Goal: Task Accomplishment & Management: Manage account settings

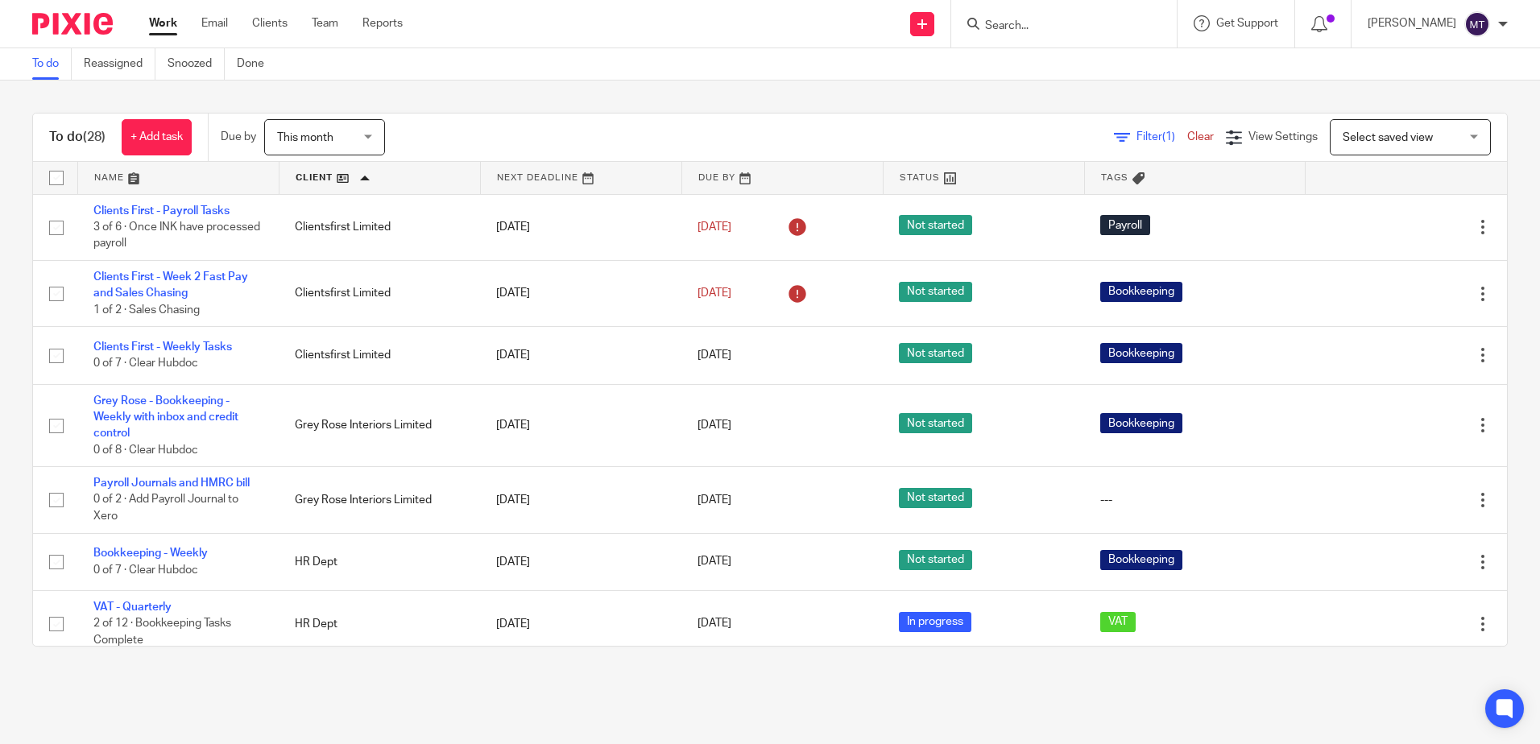
click at [1029, 21] on input "Search" at bounding box center [1056, 26] width 145 height 15
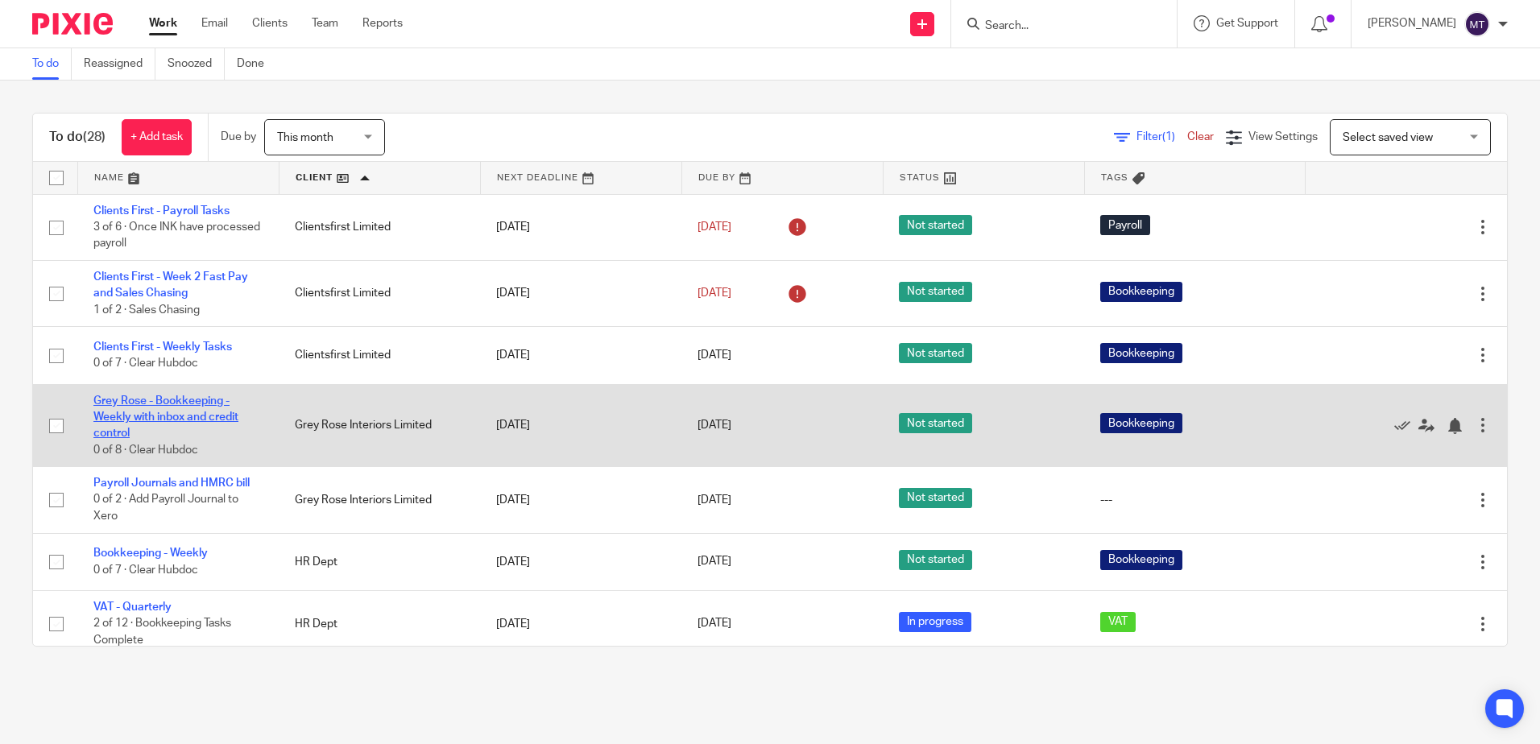
click at [154, 401] on link "Grey Rose - Bookkeeping - Weekly with inbox and credit control" at bounding box center [165, 418] width 145 height 44
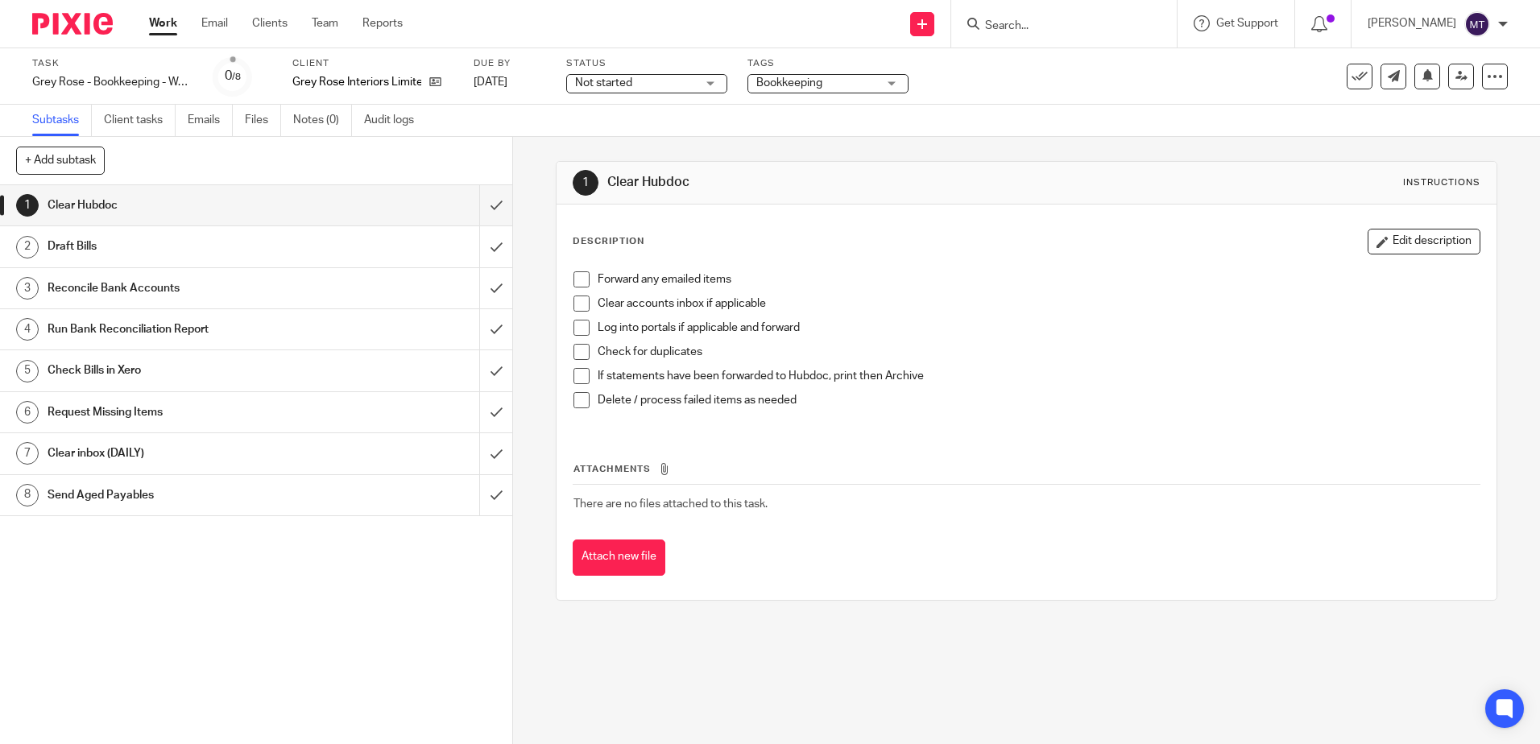
click at [1031, 29] on input "Search" at bounding box center [1056, 26] width 145 height 15
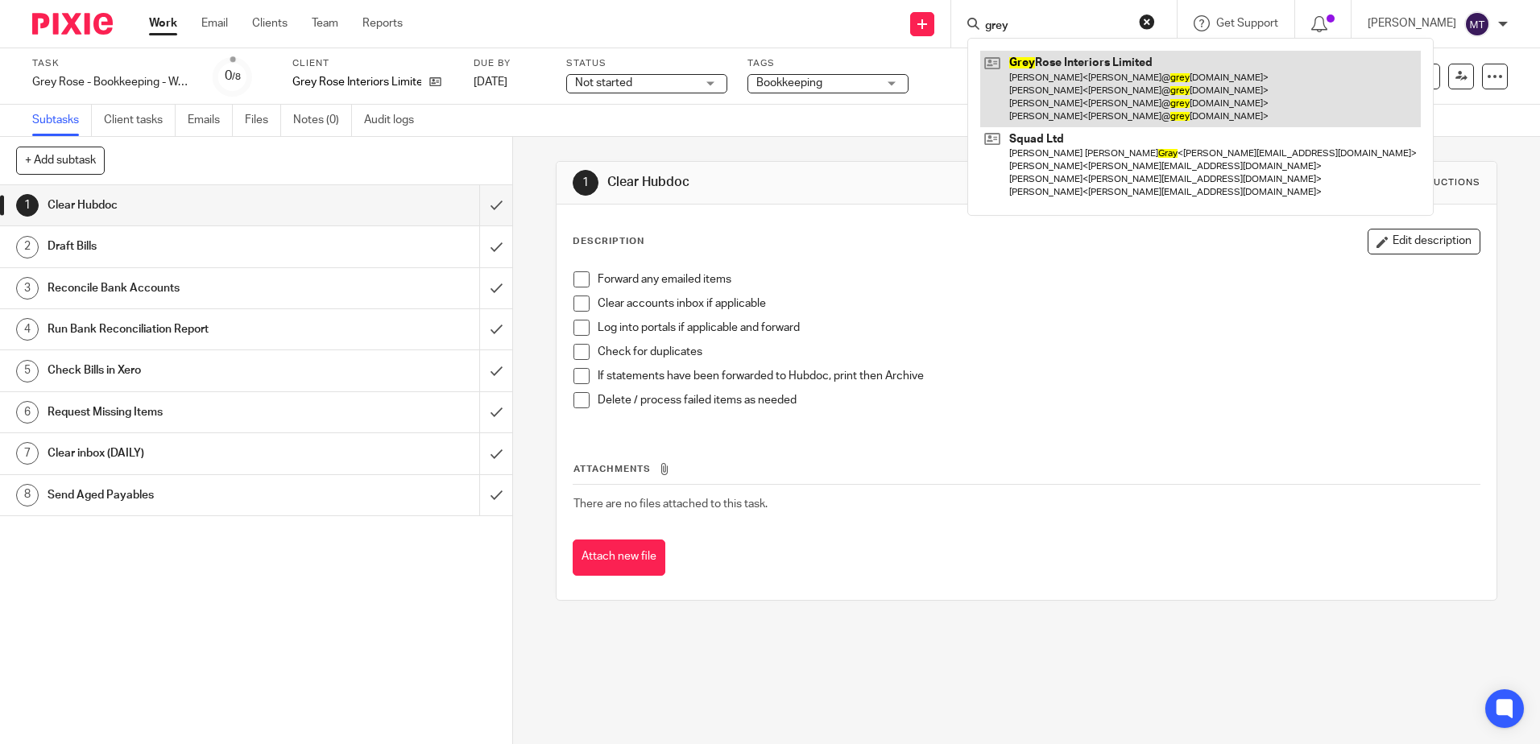
type input "grey"
click at [1072, 77] on link at bounding box center [1200, 89] width 441 height 77
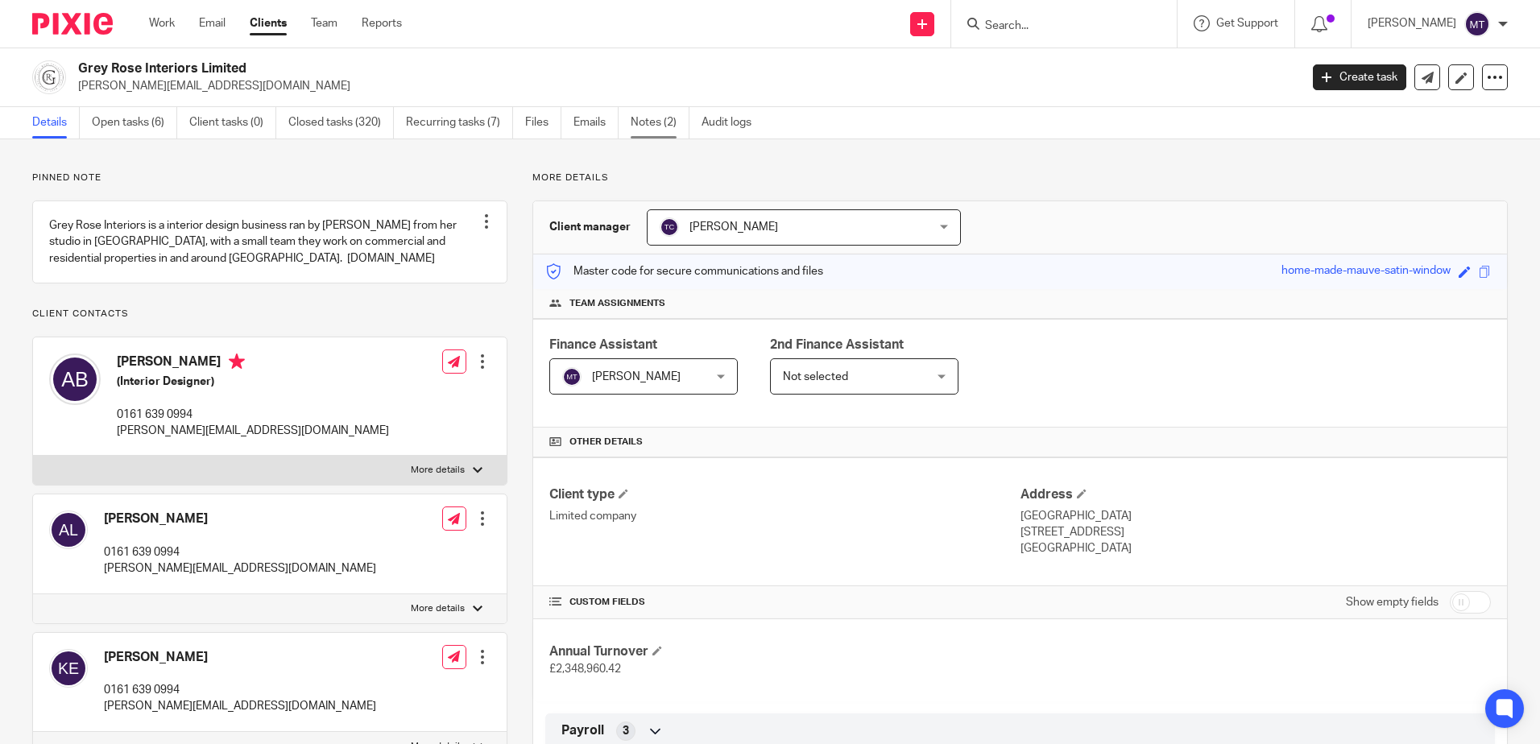
click at [652, 127] on link "Notes (2)" at bounding box center [660, 122] width 59 height 31
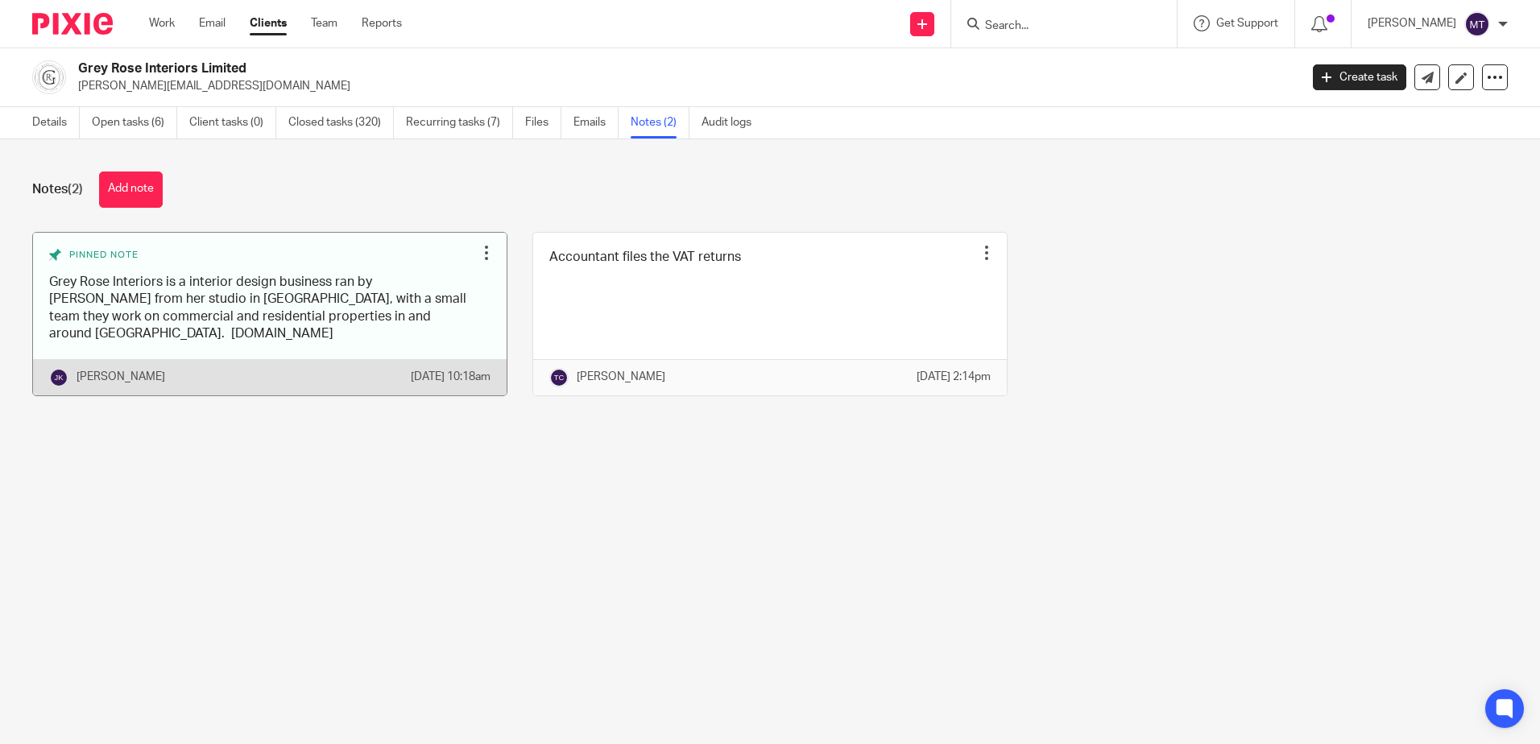
click at [479, 250] on div at bounding box center [487, 253] width 16 height 16
click at [280, 336] on link at bounding box center [270, 314] width 474 height 163
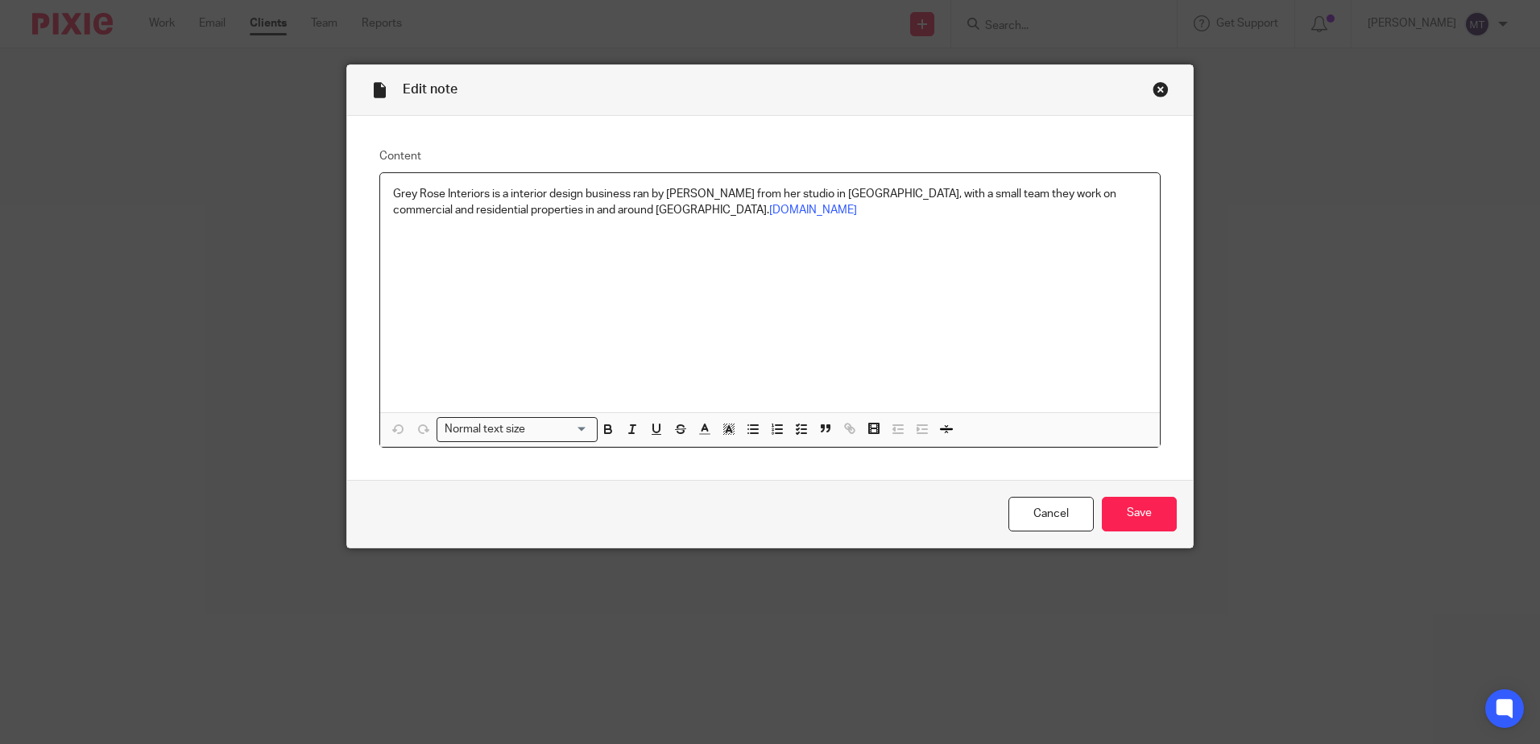
drag, startPoint x: 1154, startPoint y: 89, endPoint x: 1146, endPoint y: 96, distance: 9.7
click at [1154, 89] on div "Close this dialog window" at bounding box center [1161, 89] width 16 height 16
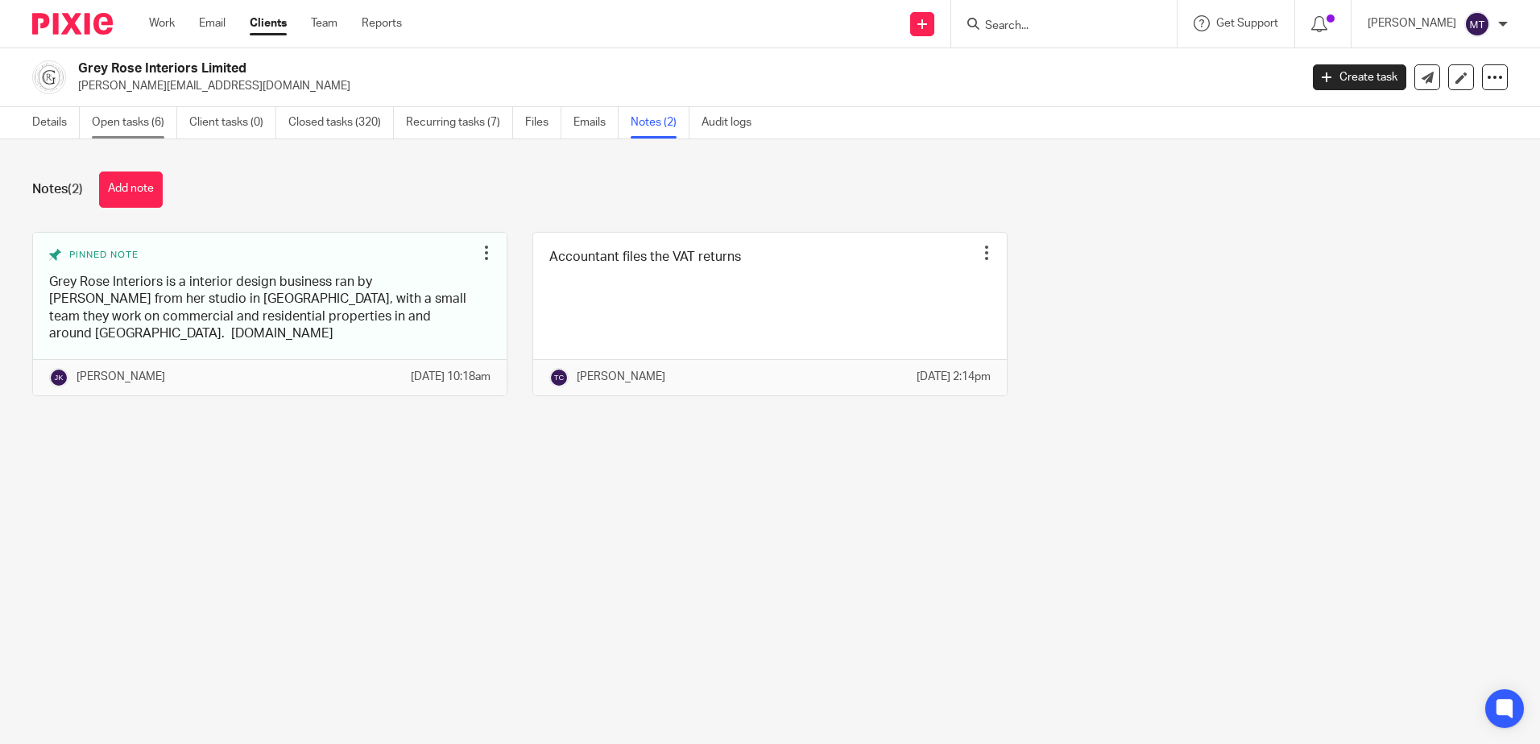
click at [121, 122] on link "Open tasks (6)" at bounding box center [134, 122] width 85 height 31
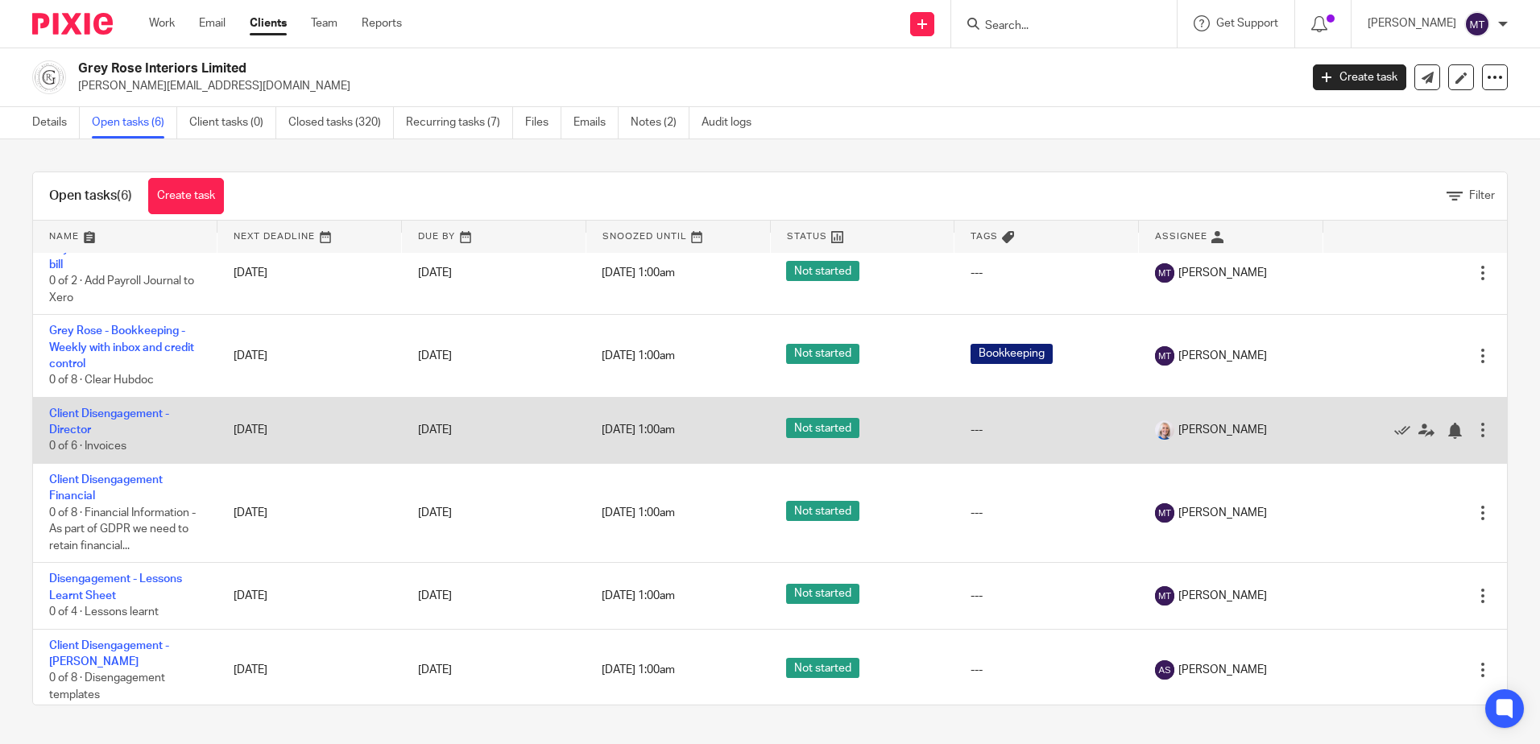
scroll to position [27, 0]
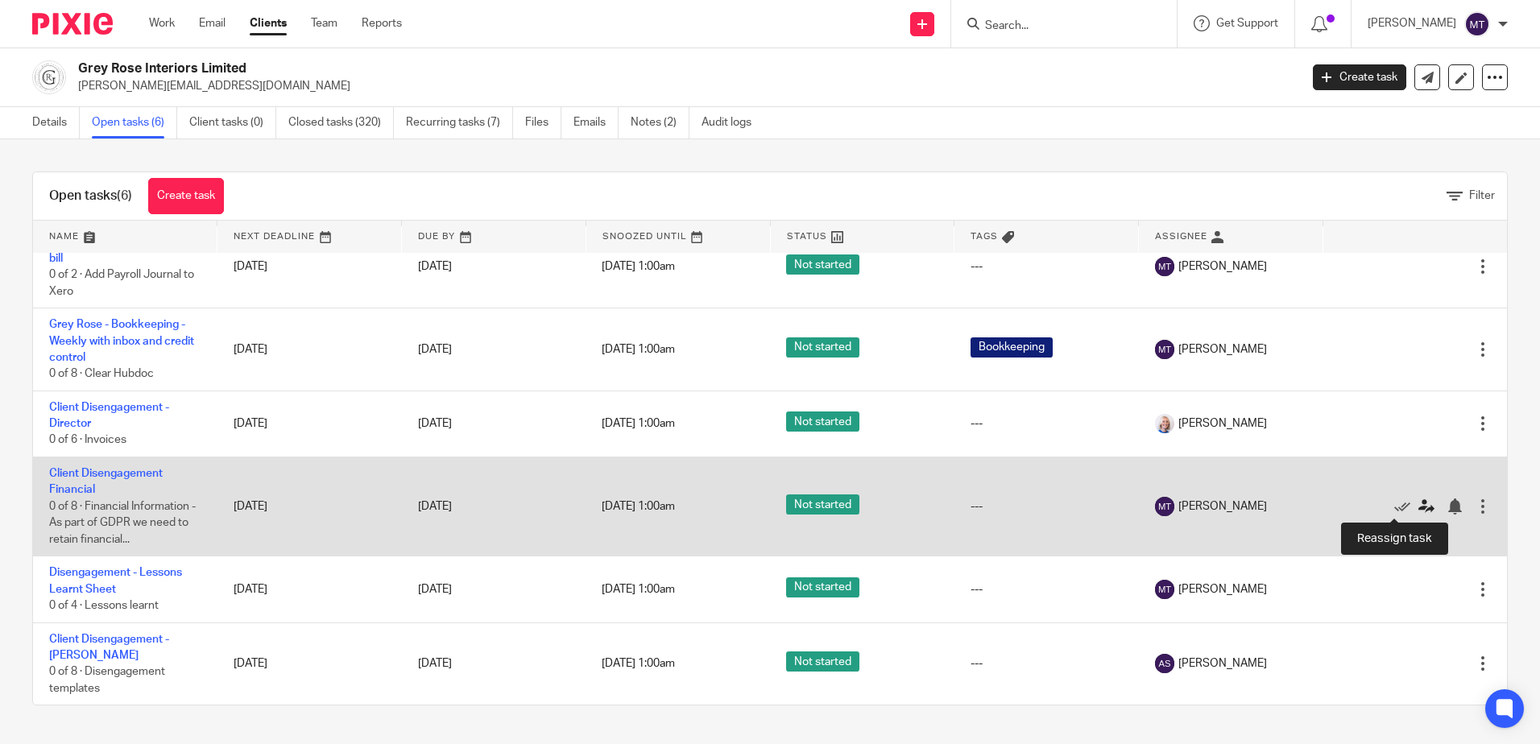
click at [1419, 505] on icon at bounding box center [1427, 507] width 16 height 16
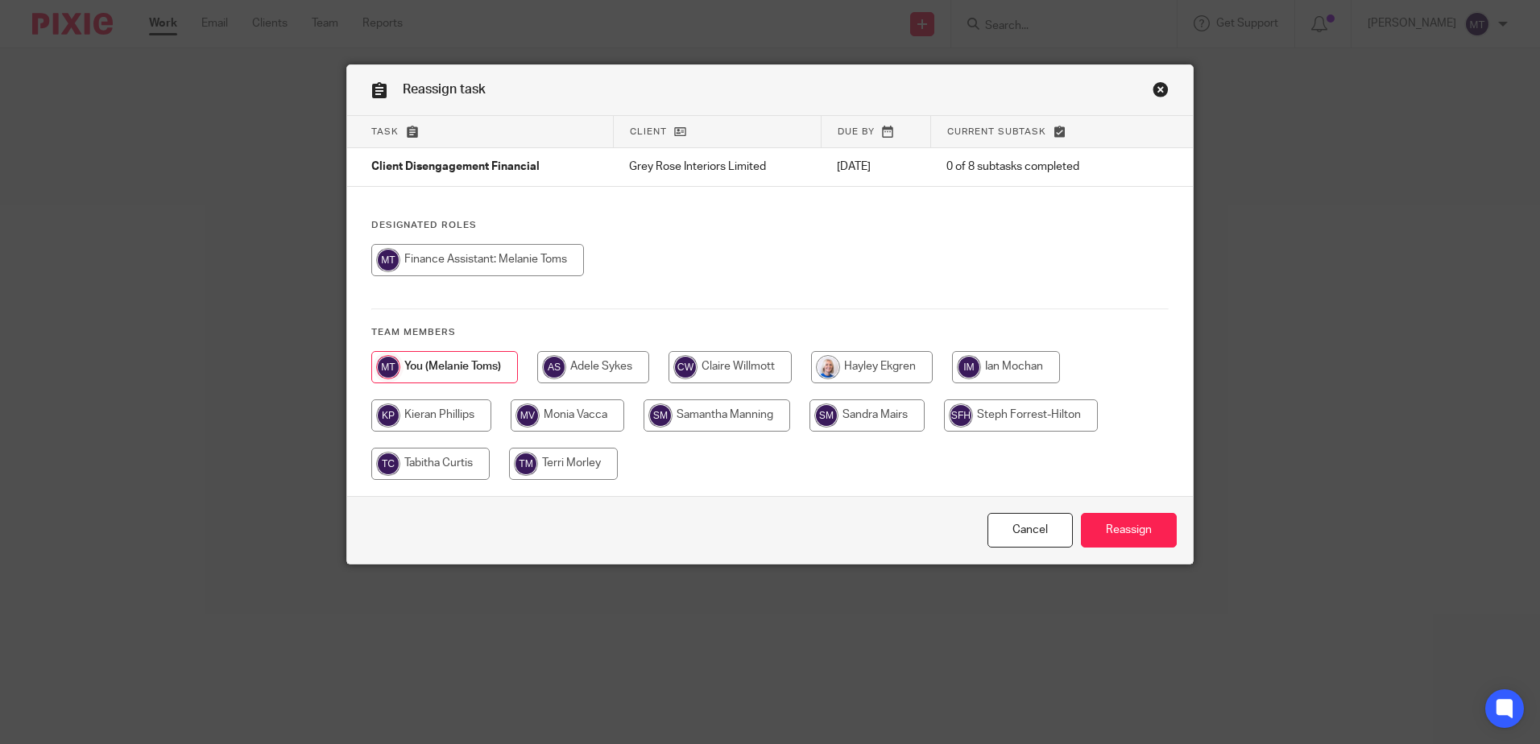
click at [860, 362] on input "radio" at bounding box center [872, 367] width 122 height 32
radio input "true"
click at [1108, 524] on input "Reassign" at bounding box center [1129, 530] width 96 height 35
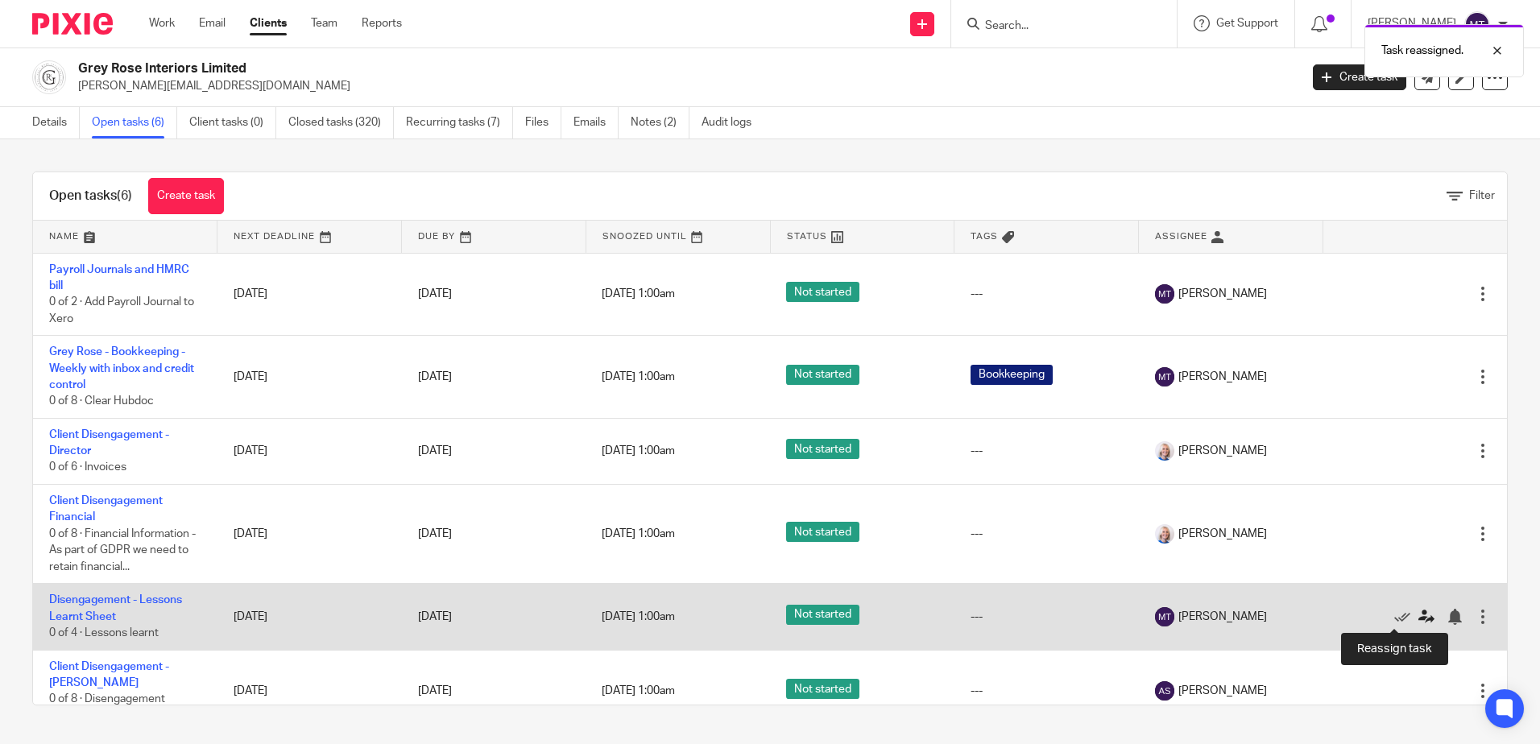
click at [1419, 616] on icon at bounding box center [1427, 617] width 16 height 16
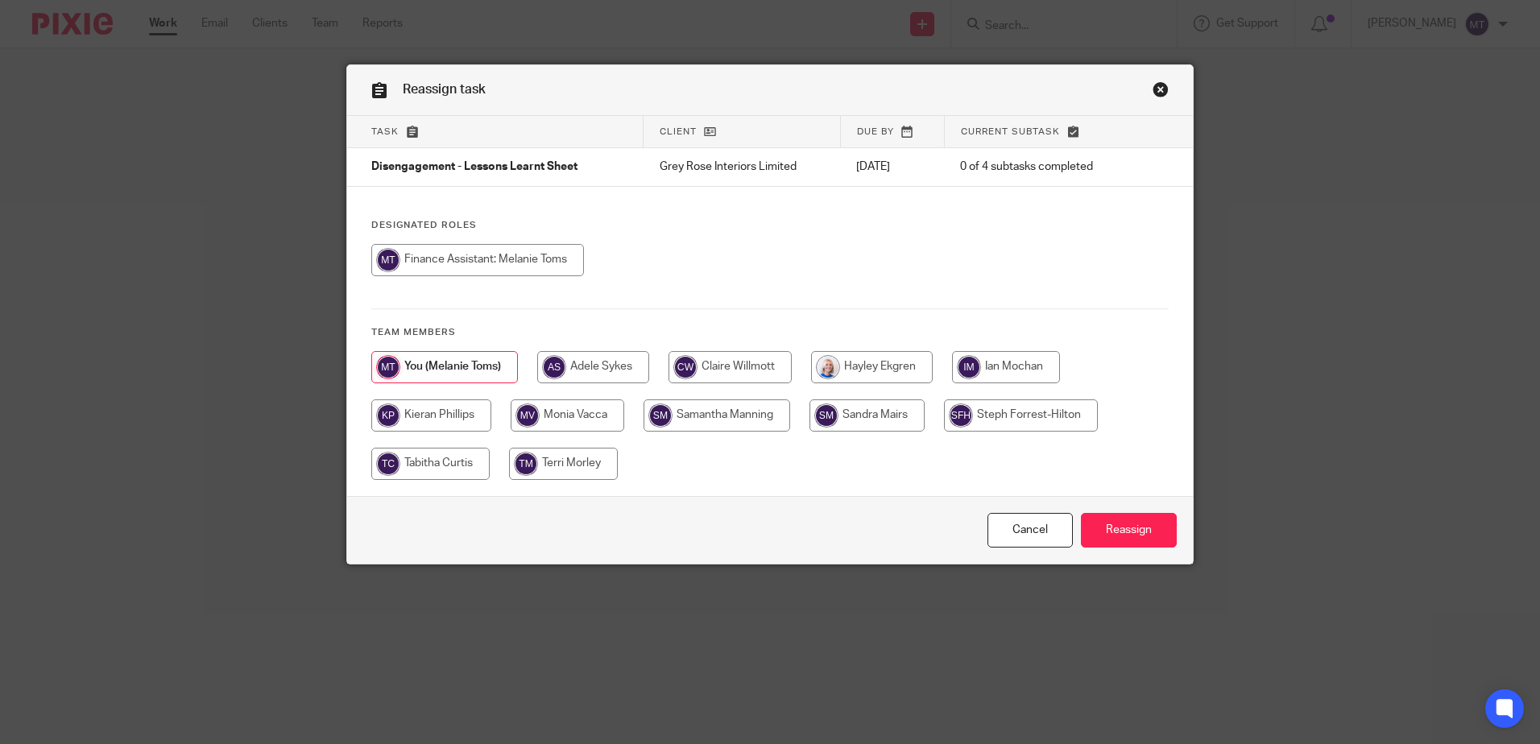
click at [877, 368] on input "radio" at bounding box center [872, 367] width 122 height 32
radio input "true"
click at [1098, 522] on input "Reassign" at bounding box center [1129, 530] width 96 height 35
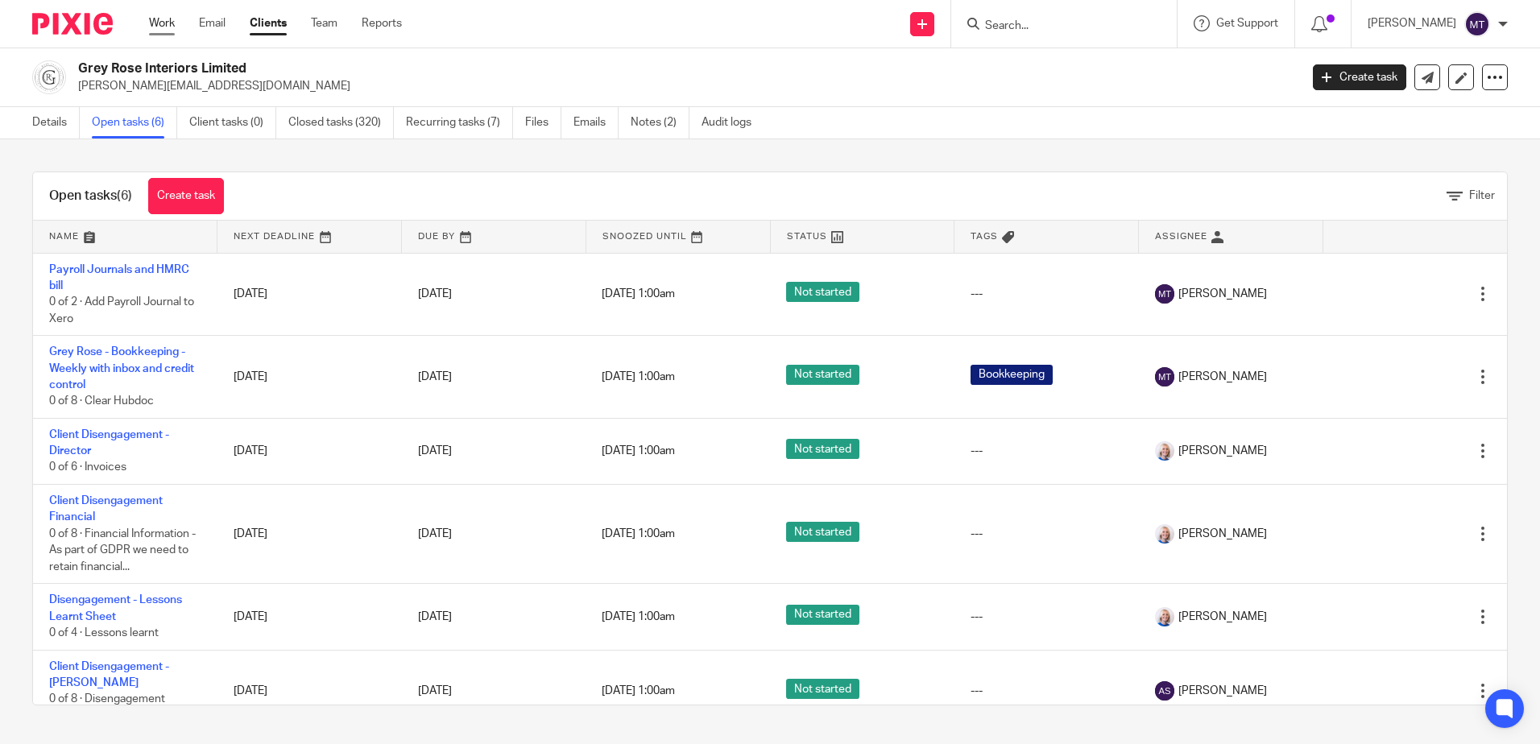
click at [160, 21] on link "Work" at bounding box center [162, 23] width 26 height 16
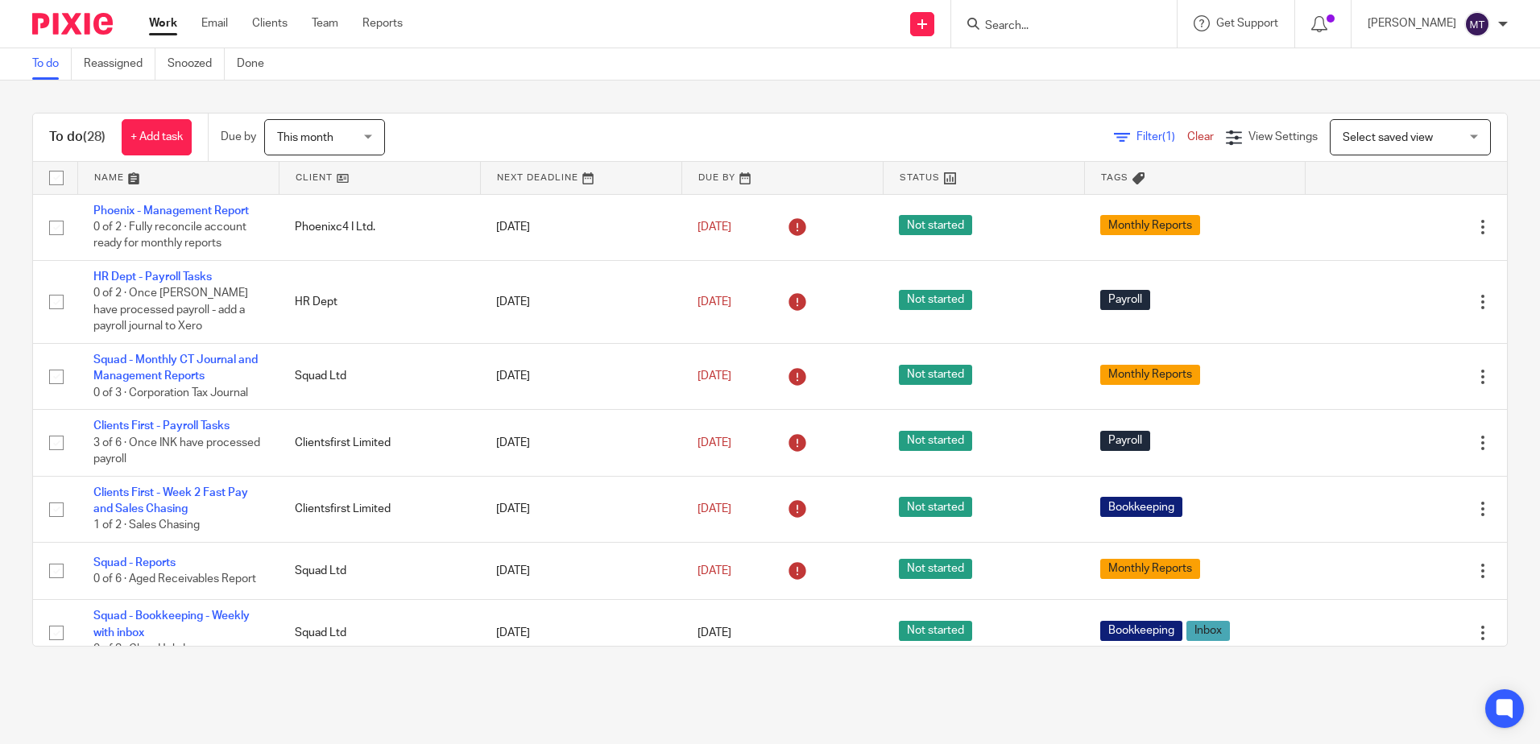
click at [301, 172] on link at bounding box center [380, 178] width 201 height 32
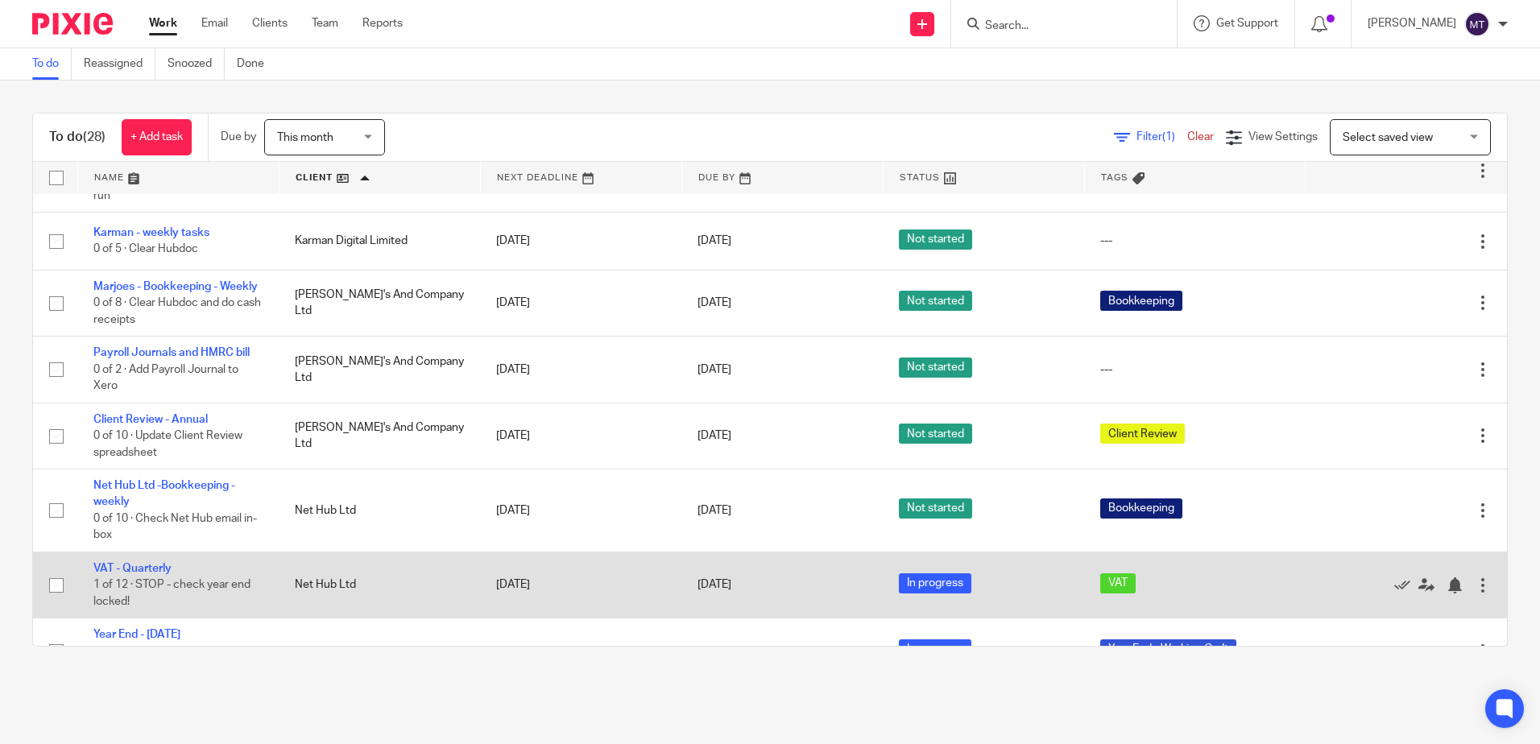
scroll to position [582, 0]
